Goal: Task Accomplishment & Management: Complete application form

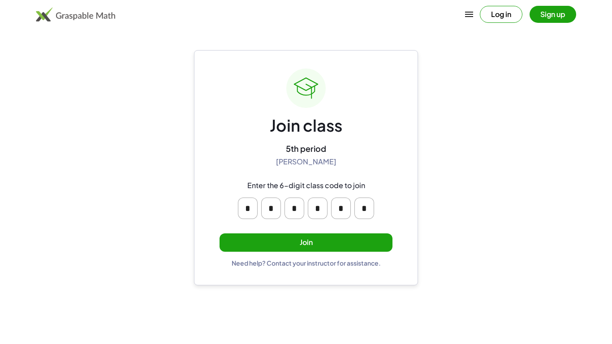
click at [246, 210] on input "*" at bounding box center [248, 207] width 20 height 21
click at [268, 212] on input "*" at bounding box center [271, 207] width 20 height 21
click at [293, 214] on input "*" at bounding box center [294, 207] width 20 height 21
click at [319, 213] on input "*" at bounding box center [318, 207] width 20 height 21
click at [340, 213] on input "*" at bounding box center [341, 207] width 20 height 21
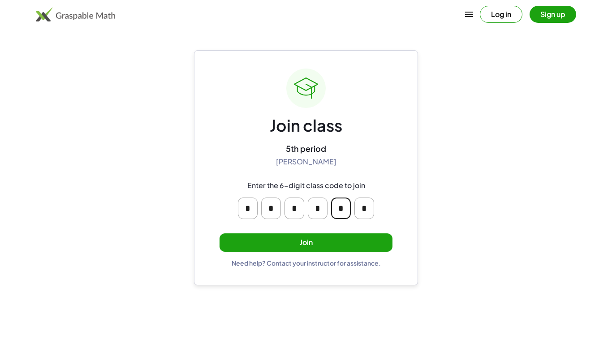
click at [368, 208] on input "*" at bounding box center [364, 207] width 20 height 21
click at [530, 329] on main "Join class 5th period Shannon Tosi Enter the 6-digit class code to join * * * *…" at bounding box center [306, 172] width 612 height 344
click at [260, 243] on button "Join" at bounding box center [305, 242] width 173 height 18
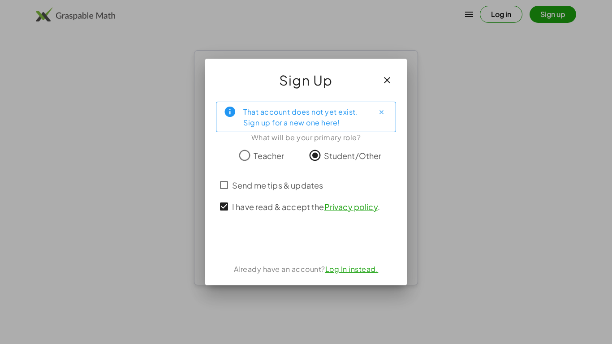
click at [234, 183] on span "Send me tips & updates" at bounding box center [277, 185] width 91 height 12
